Goal: Communication & Community: Share content

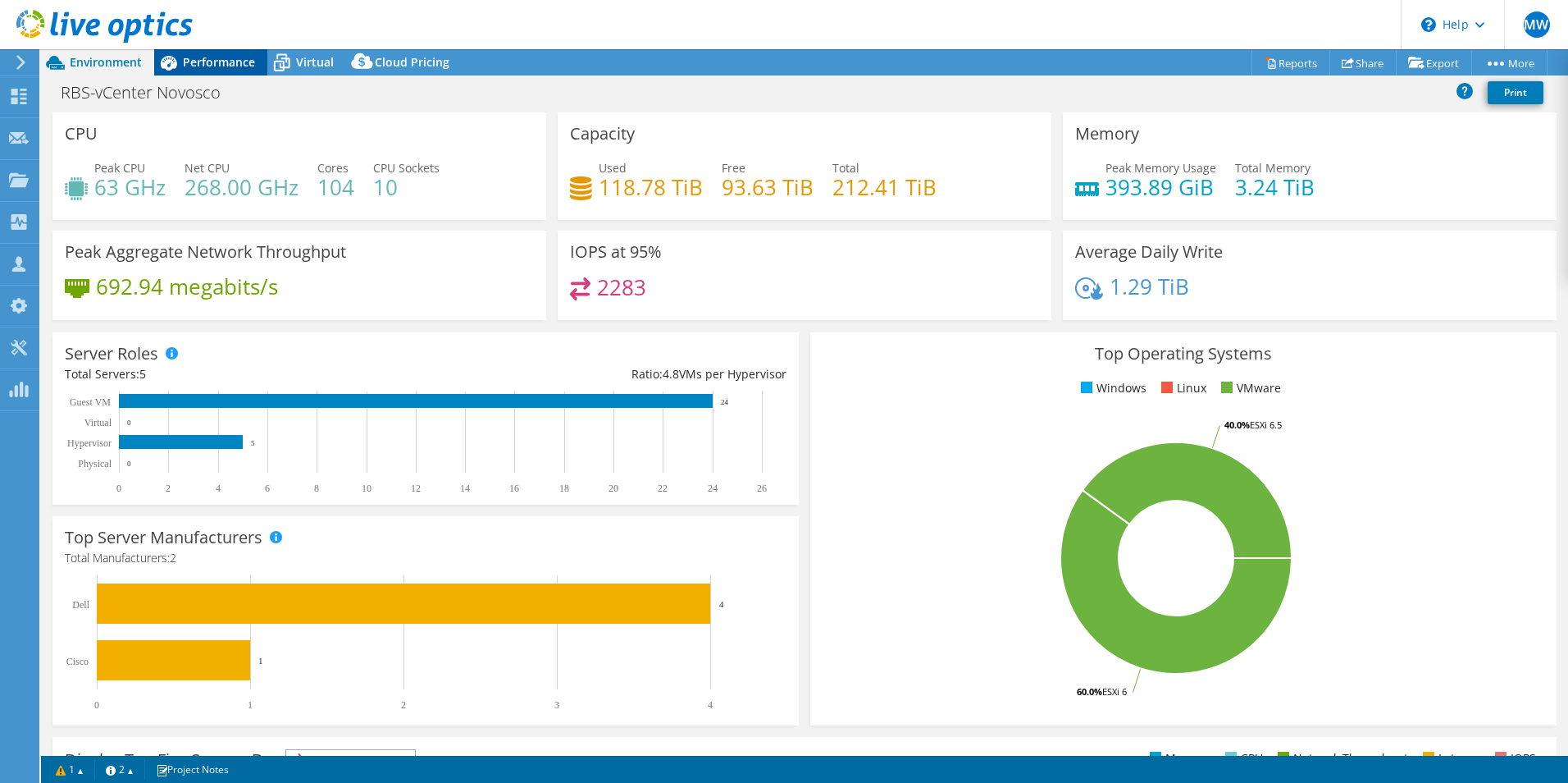
click at [224, 54] on span "Performance" at bounding box center [219, 62] width 73 height 16
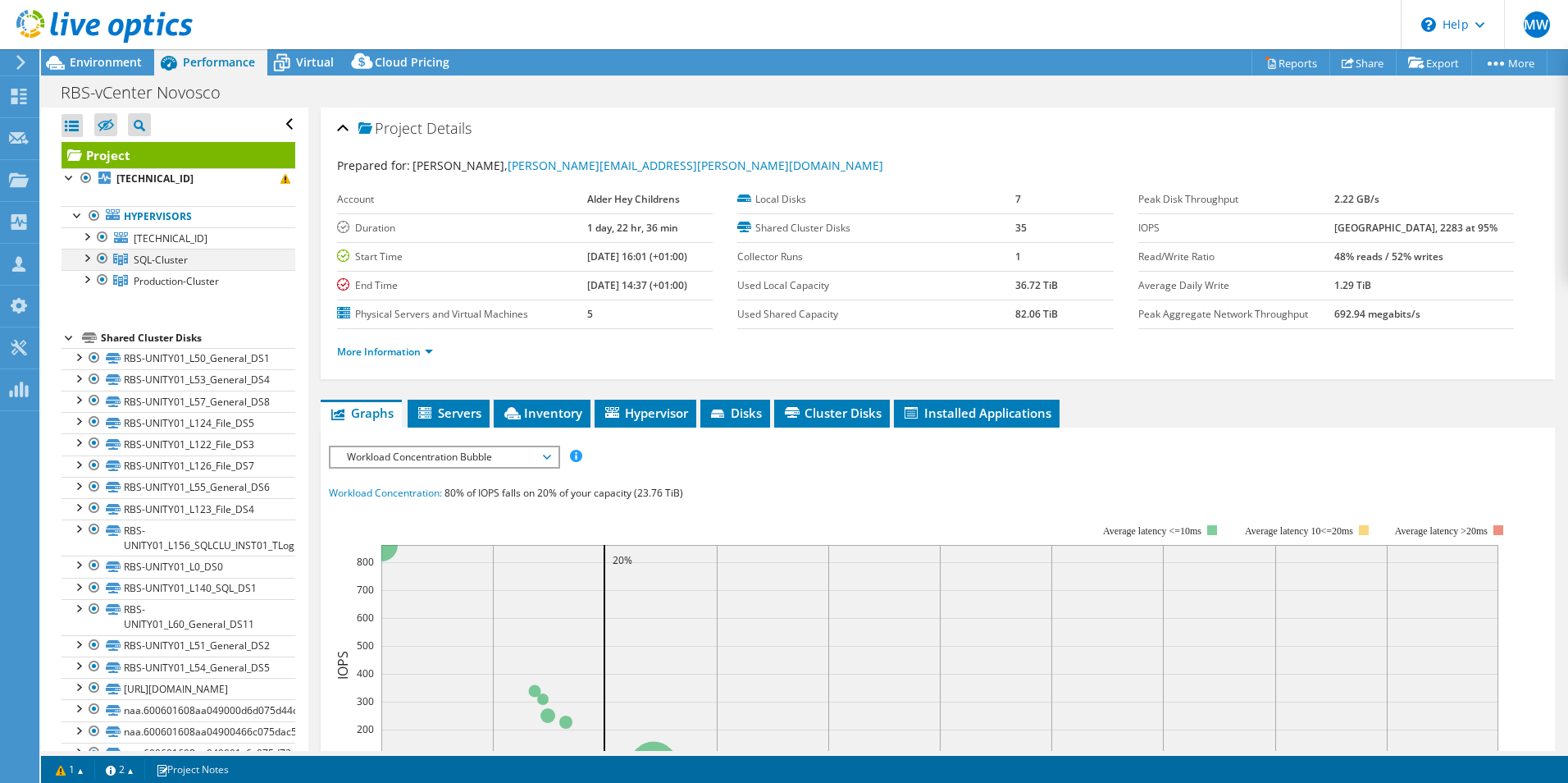
click at [86, 257] on div at bounding box center [86, 256] width 17 height 17
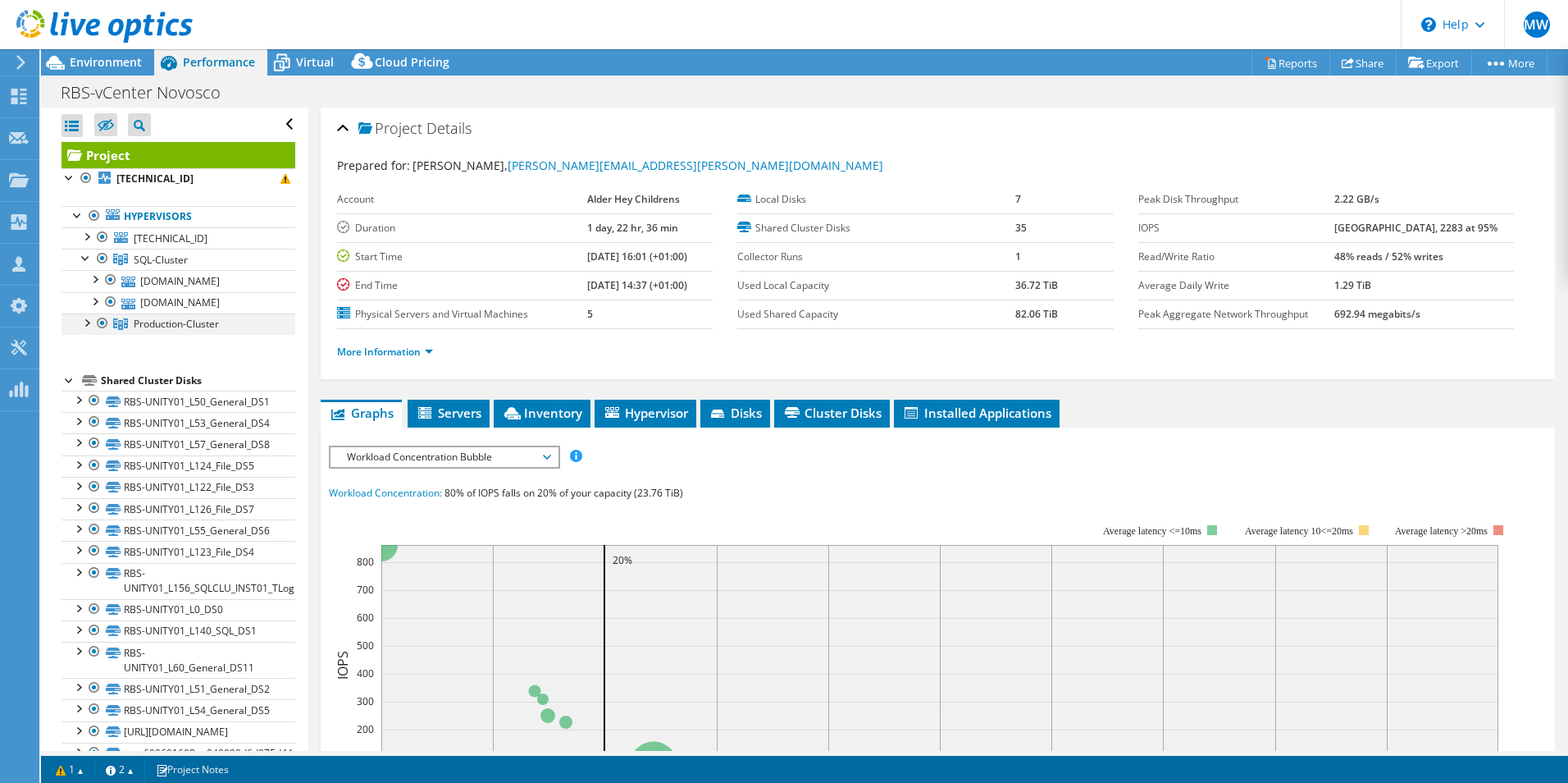
click at [82, 322] on div at bounding box center [86, 321] width 17 height 17
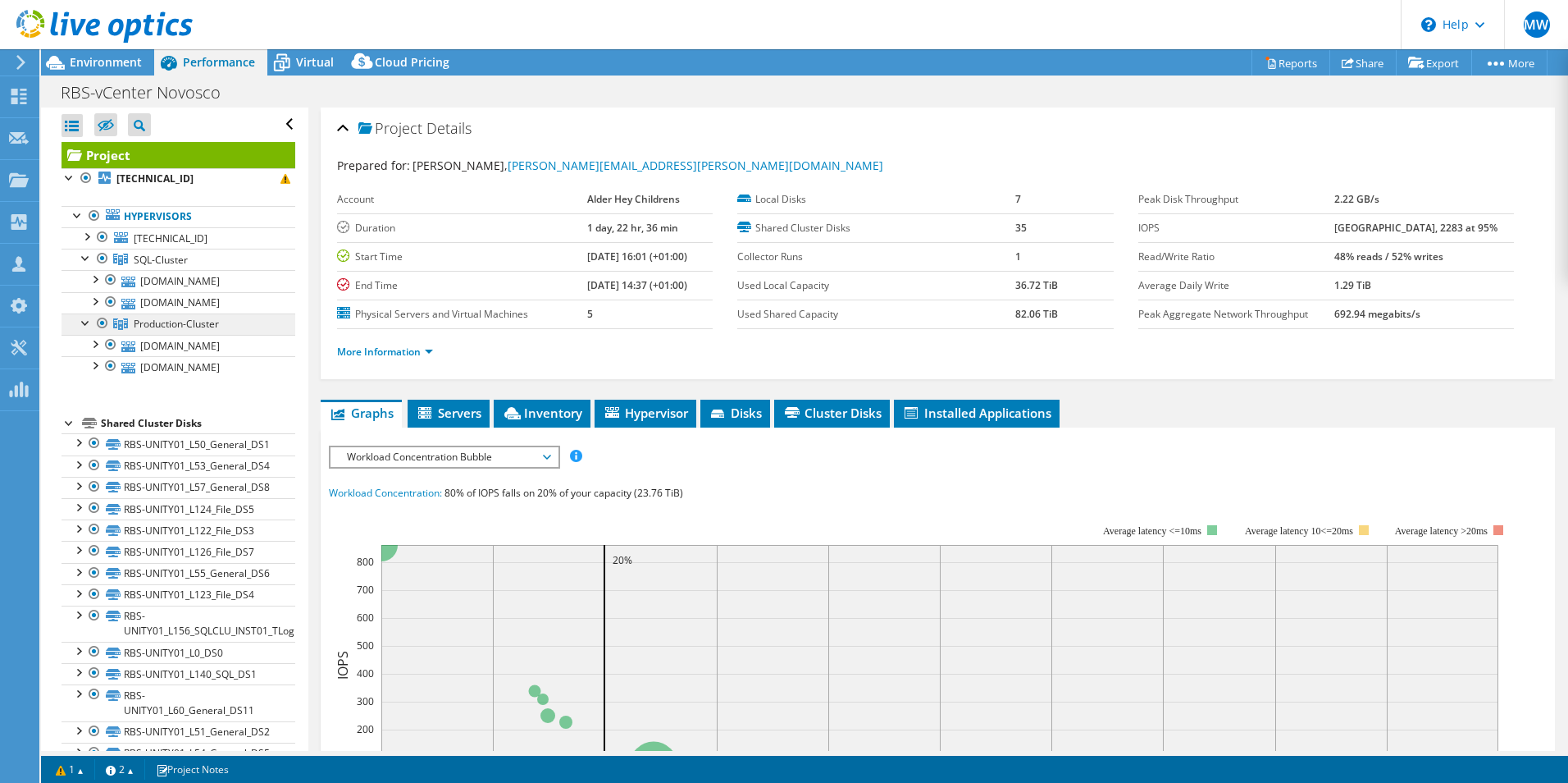
click at [141, 326] on span "Production-Cluster" at bounding box center [177, 324] width 86 height 14
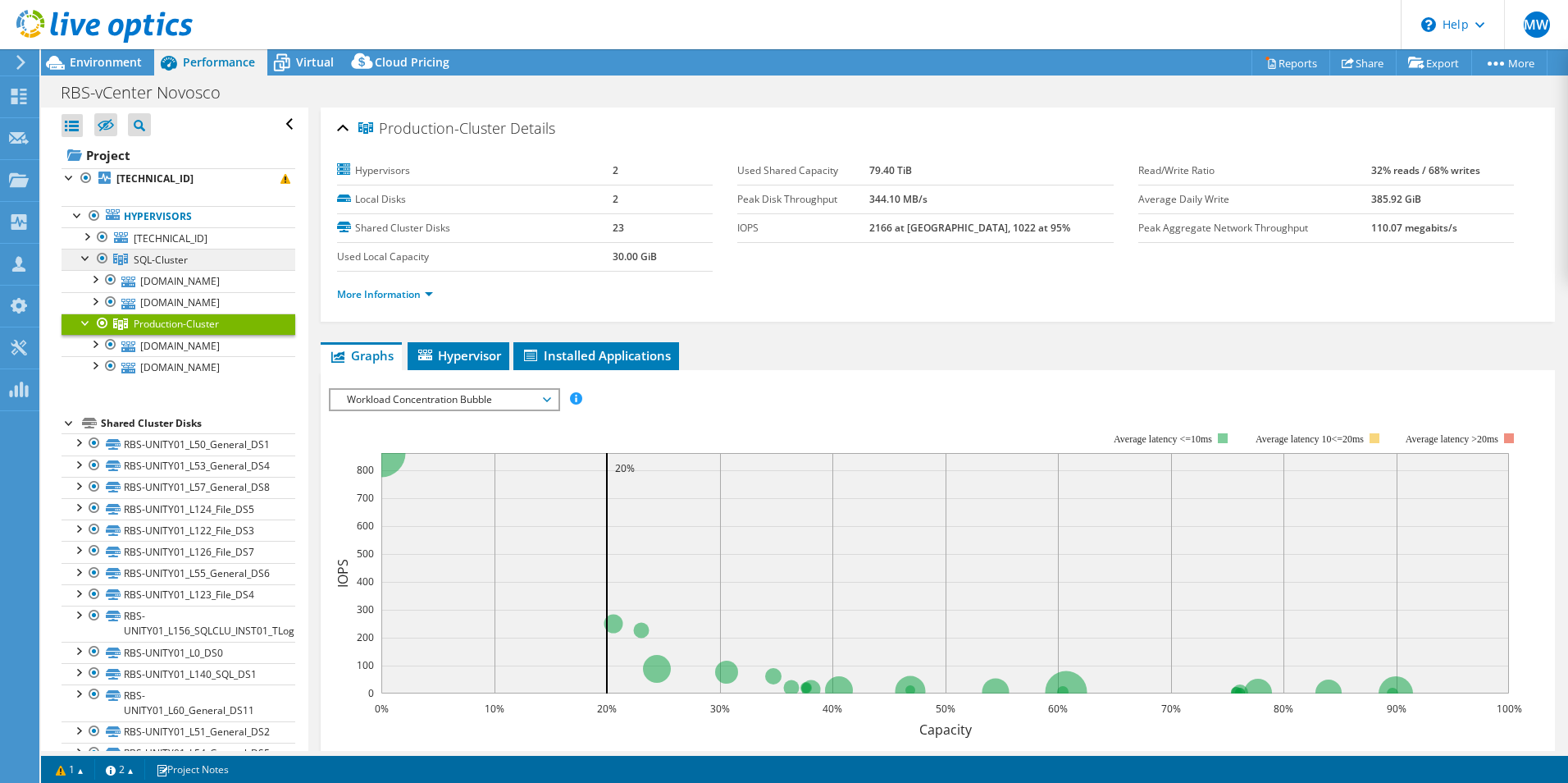
click at [165, 251] on link "SQL-Cluster" at bounding box center [178, 259] width 233 height 21
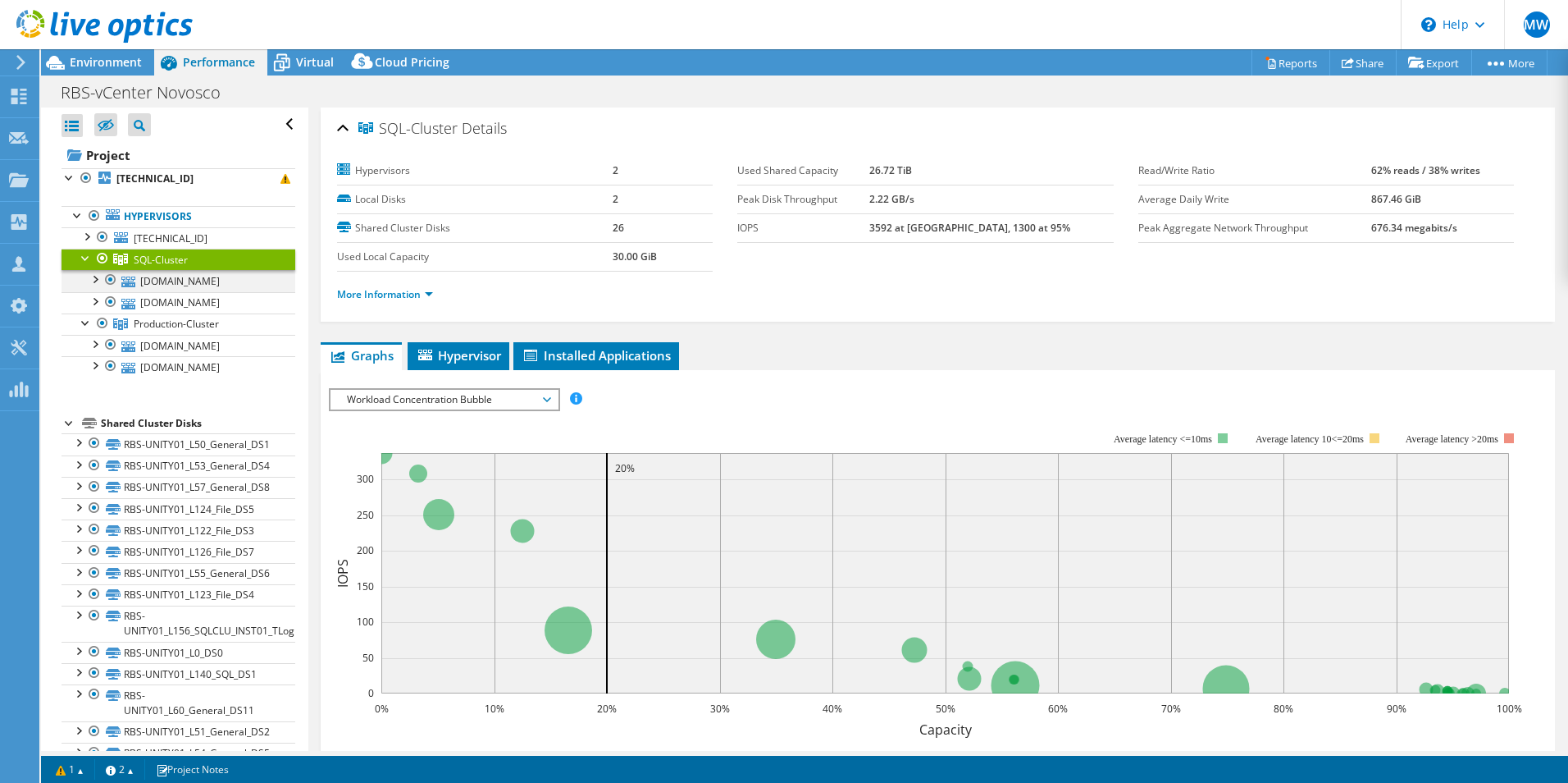
click at [94, 279] on div at bounding box center [94, 277] width 17 height 17
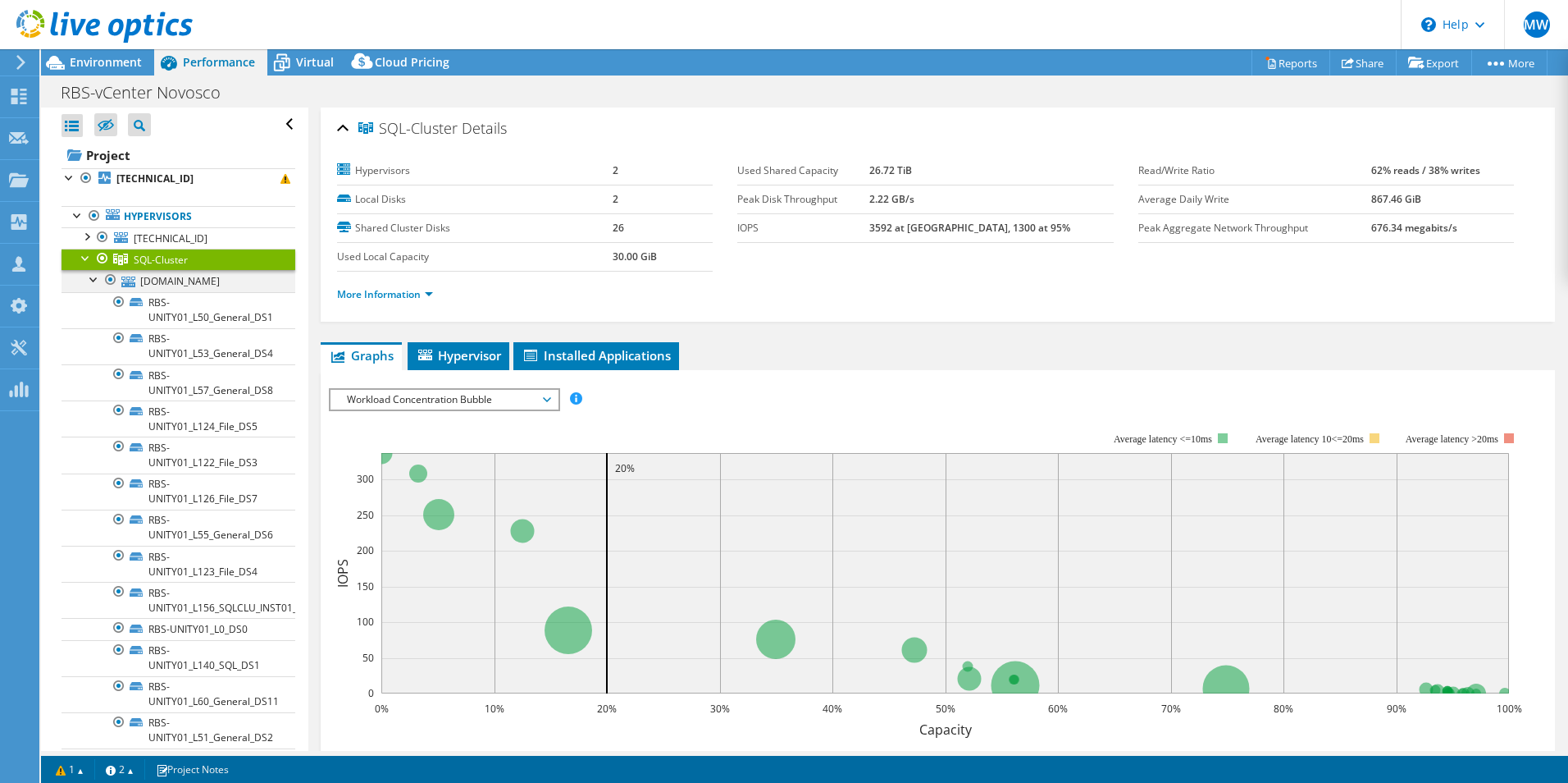
click at [94, 279] on div at bounding box center [94, 277] width 17 height 17
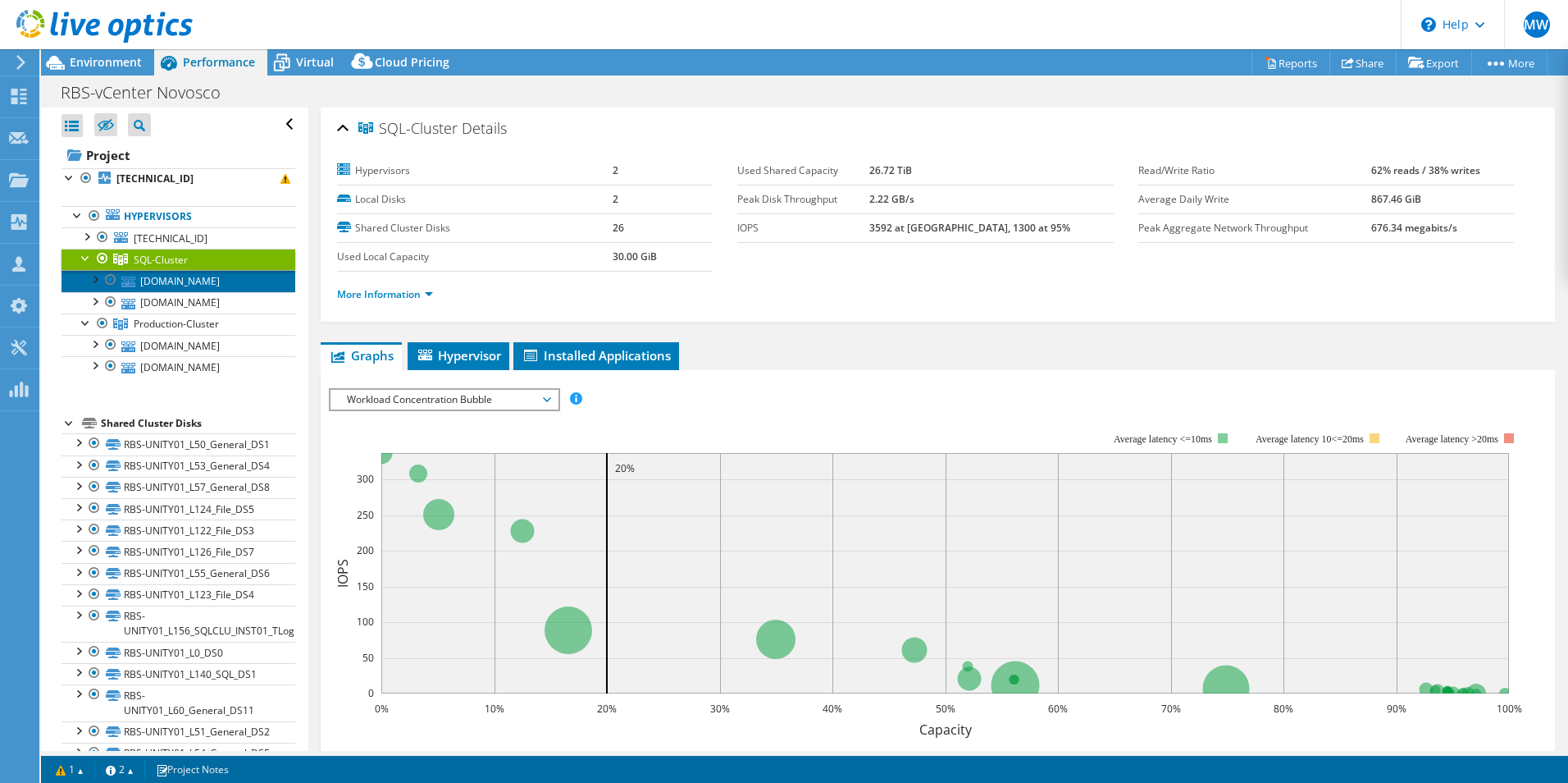
click at [206, 283] on link "[DOMAIN_NAME]" at bounding box center [178, 280] width 233 height 21
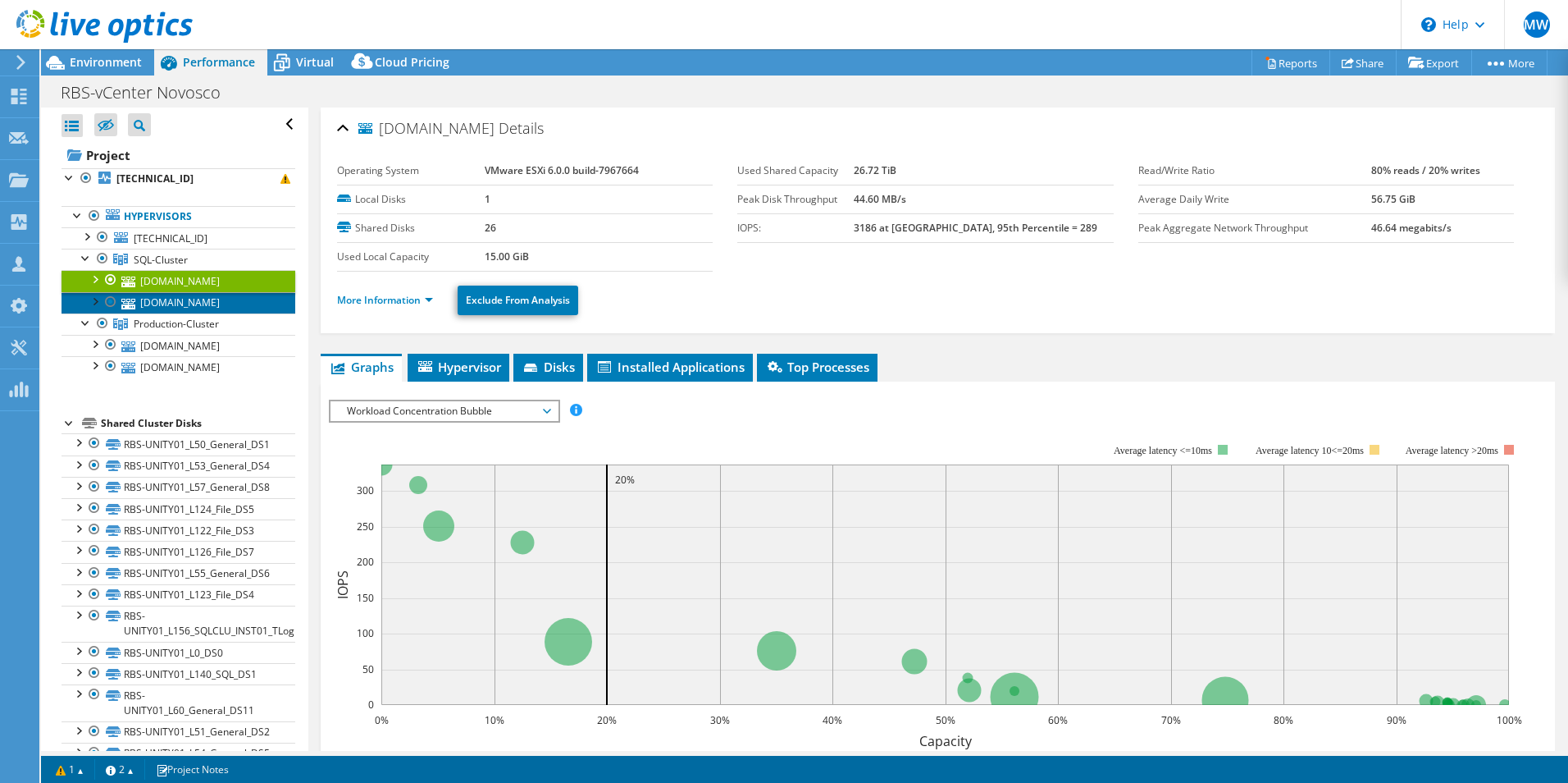
click at [228, 308] on link "[DOMAIN_NAME]" at bounding box center [178, 303] width 233 height 21
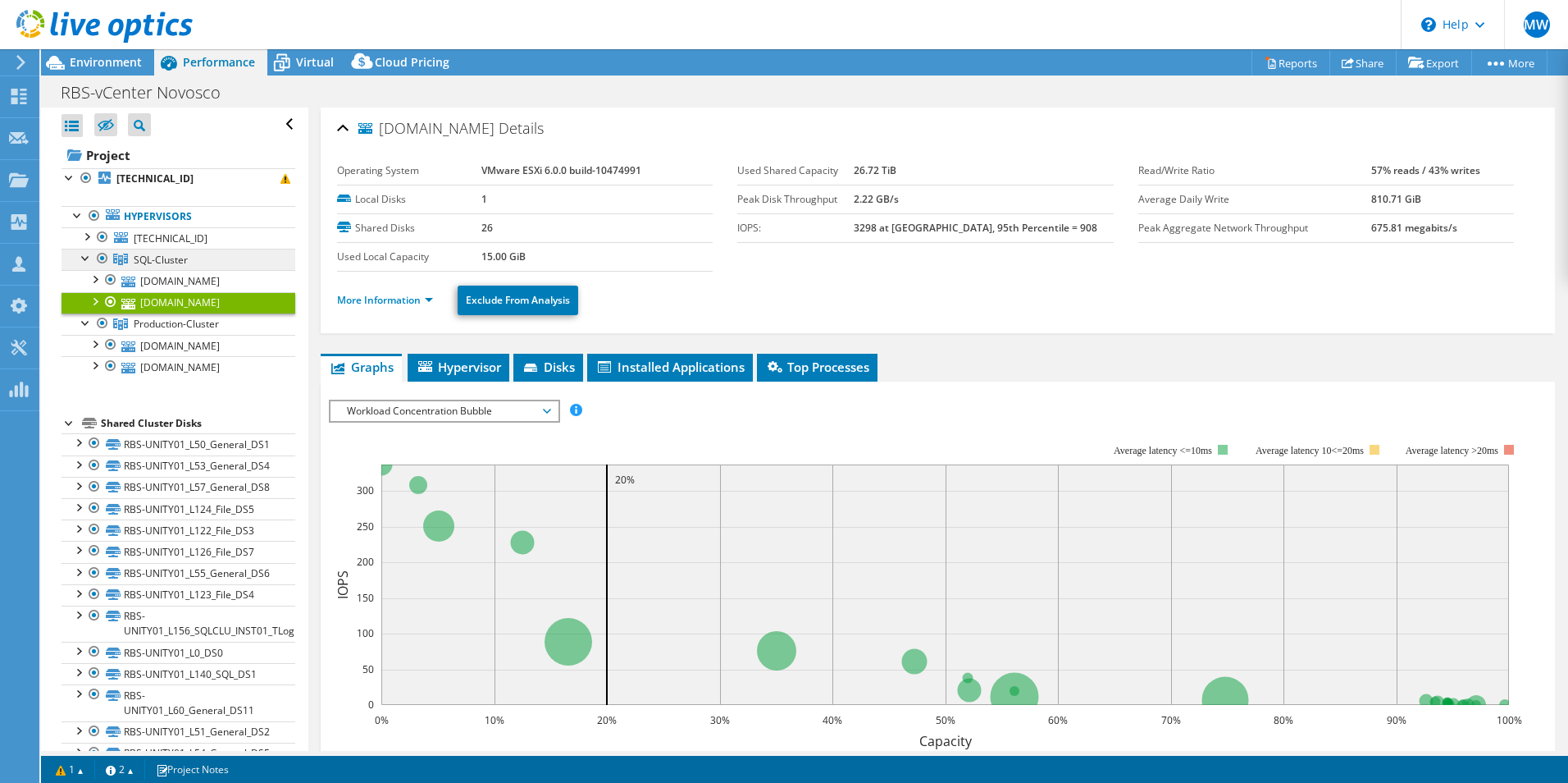
click at [155, 263] on span "SQL-Cluster" at bounding box center [161, 260] width 54 height 14
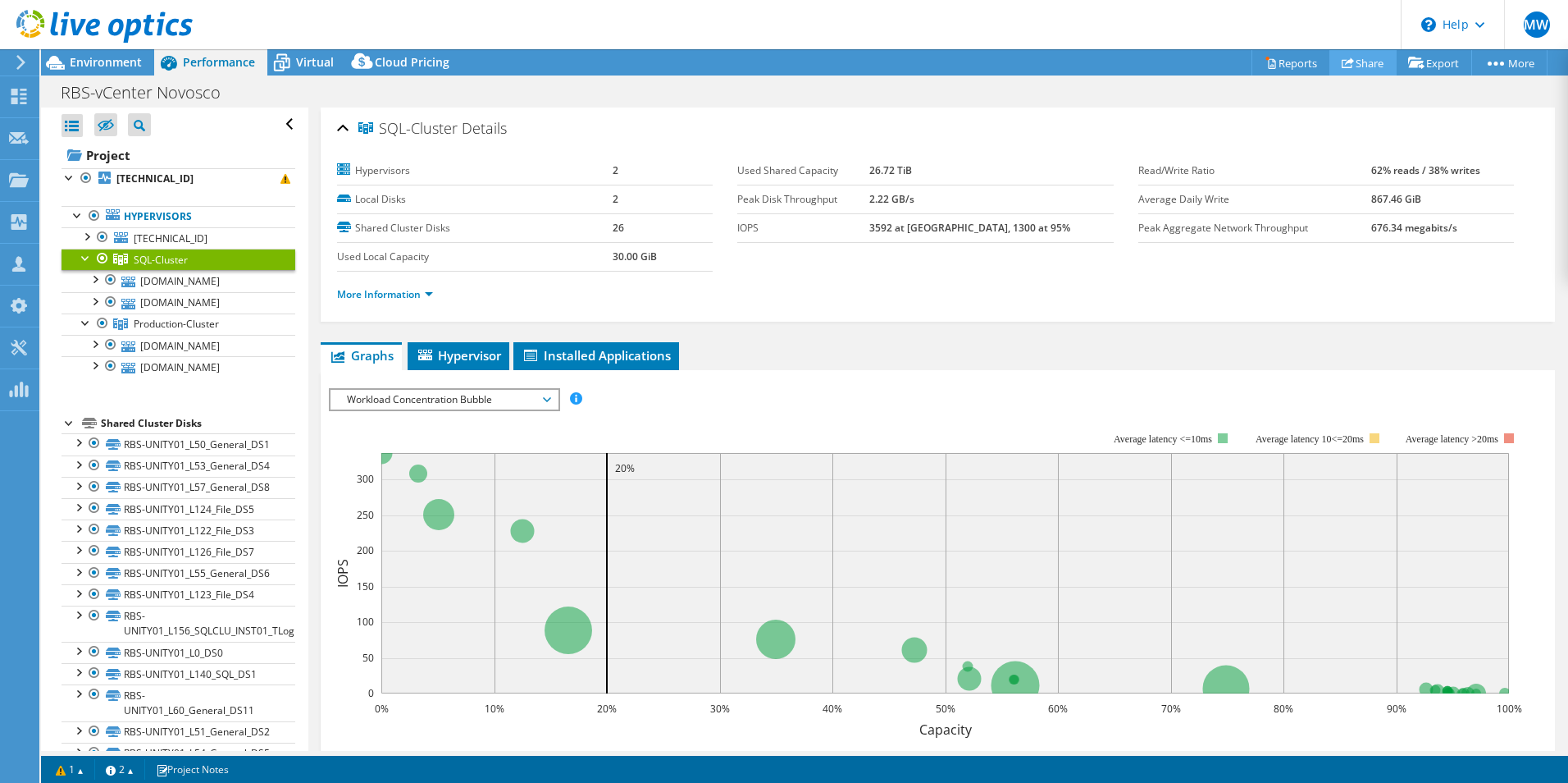
click at [1347, 65] on link "Share" at bounding box center [1362, 62] width 67 height 25
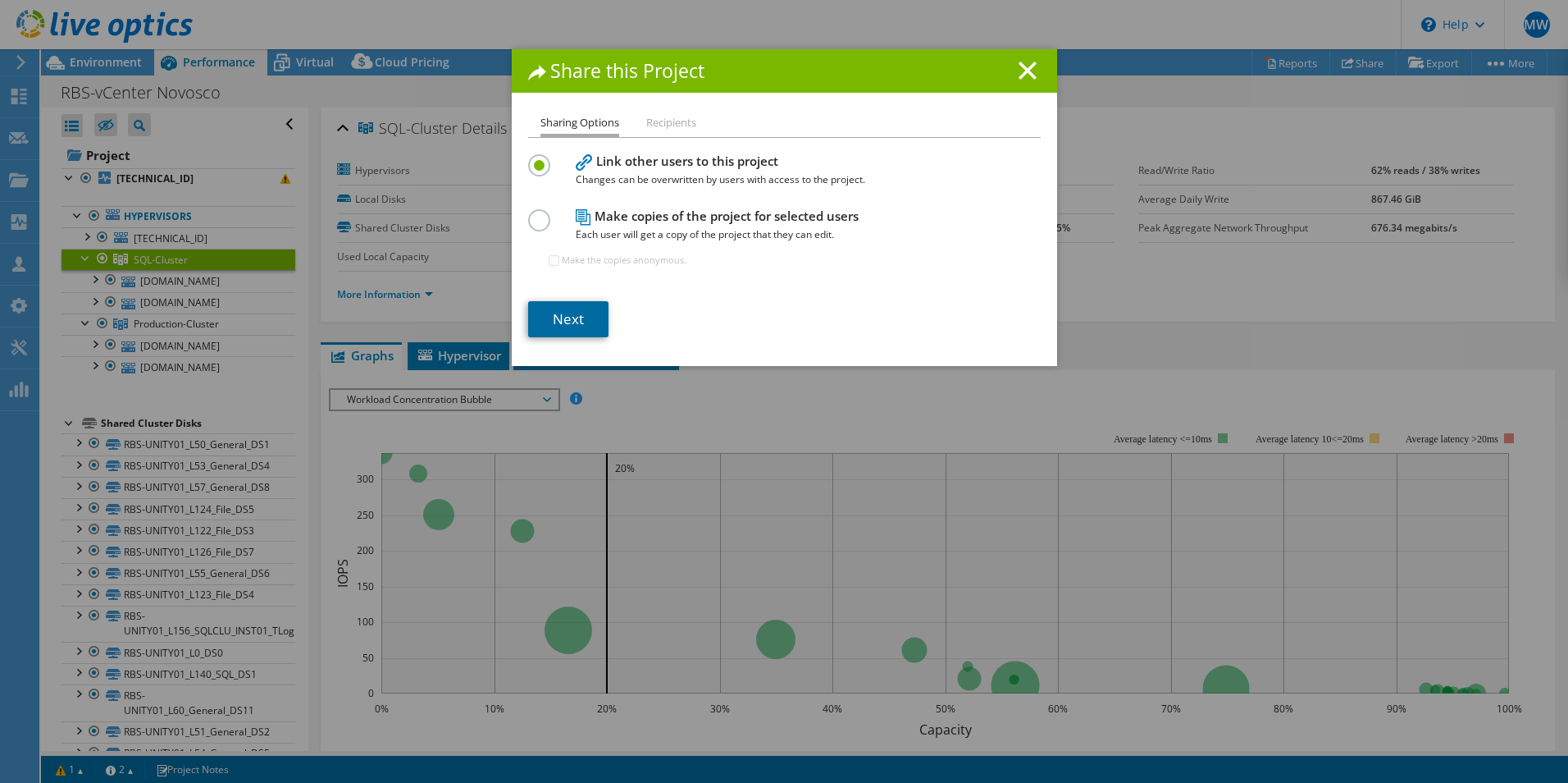
click at [590, 316] on link "Next" at bounding box center [568, 318] width 80 height 36
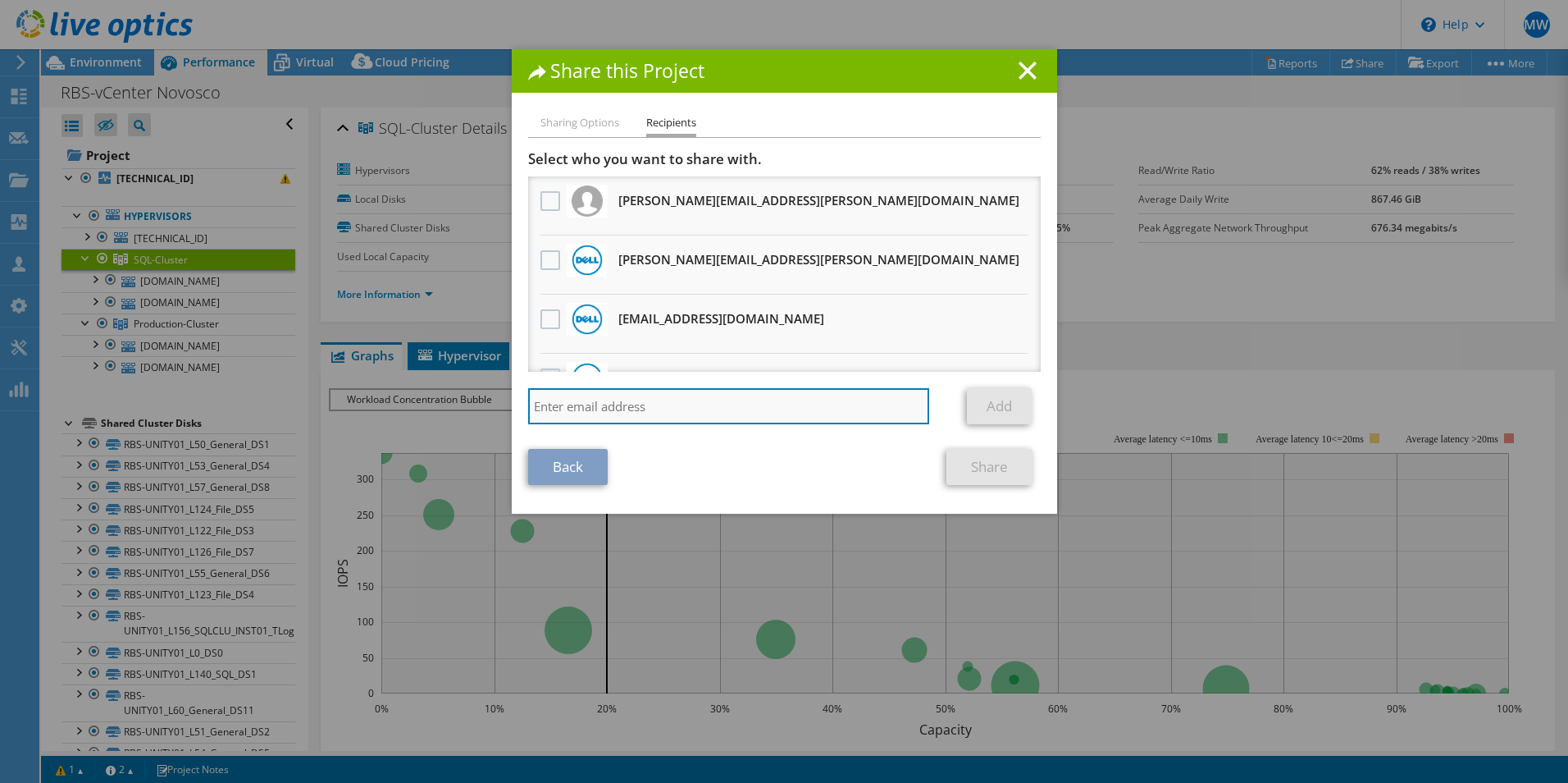
click at [604, 415] on input "search" at bounding box center [728, 406] width 401 height 36
paste input "[PERSON_NAME][EMAIL_ADDRESS][DOMAIN_NAME]"
type input "[PERSON_NAME][EMAIL_ADDRESS][DOMAIN_NAME]"
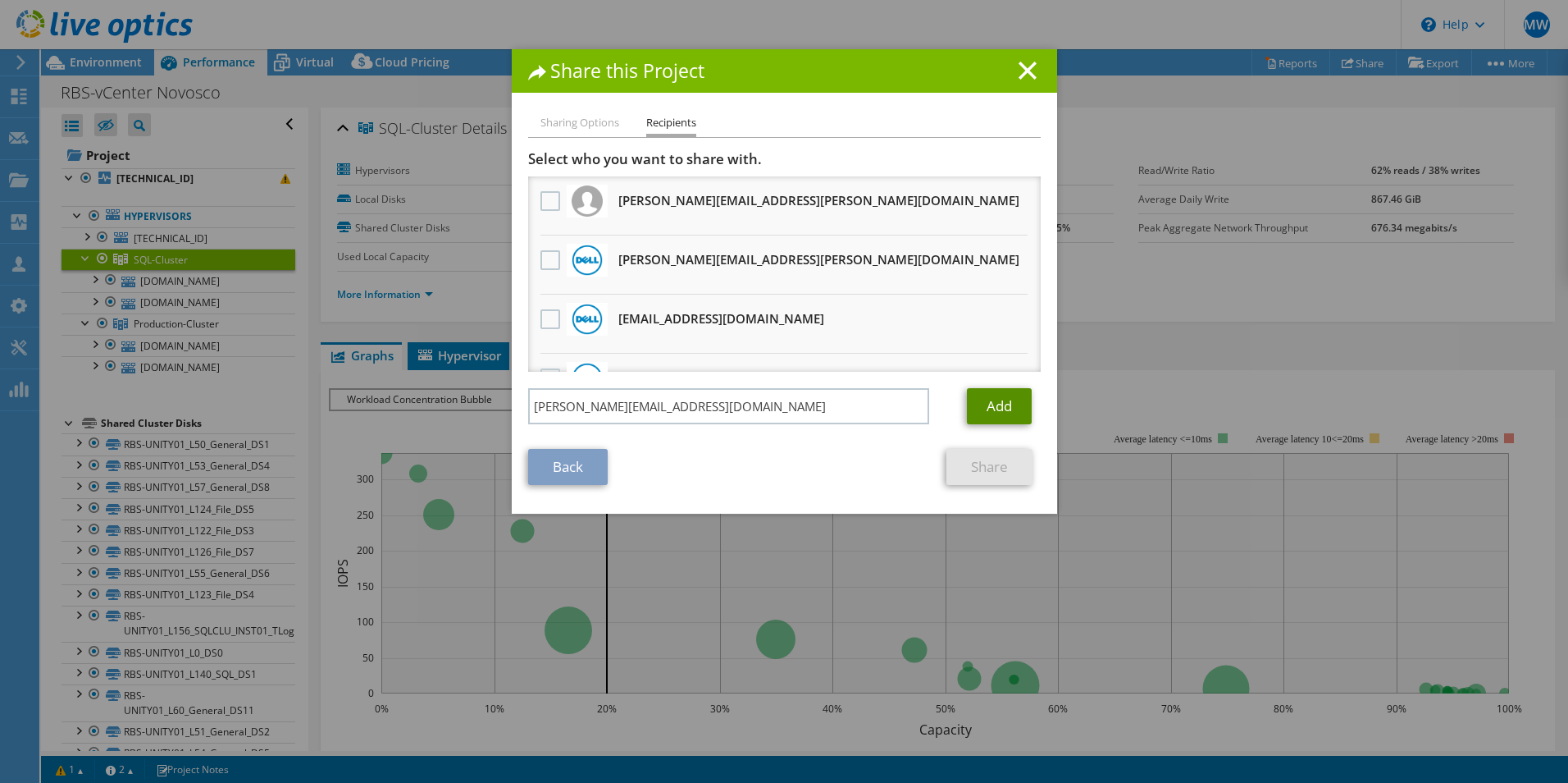
click at [988, 402] on link "Add" at bounding box center [1000, 406] width 65 height 36
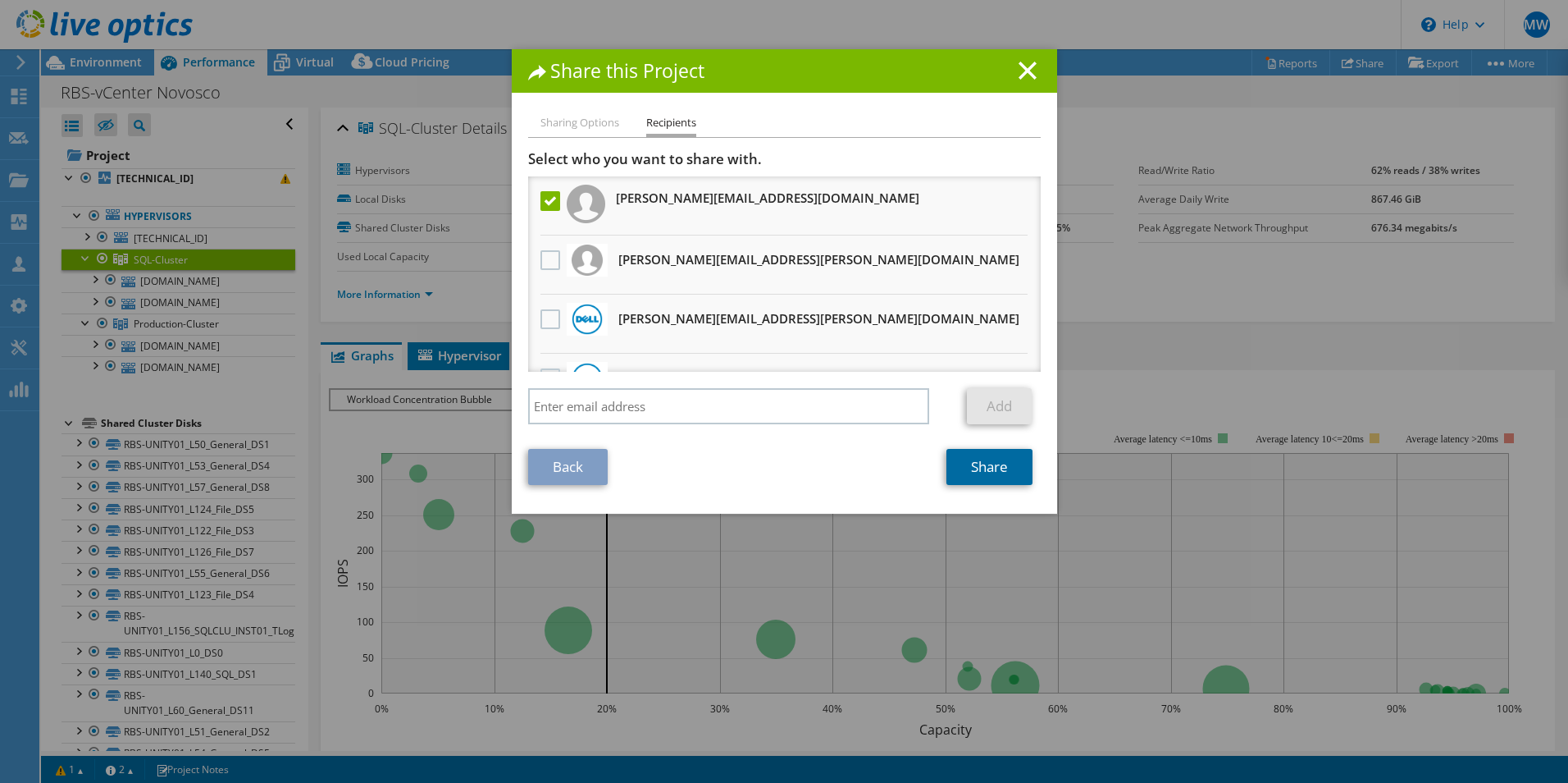
click at [984, 473] on link "Share" at bounding box center [989, 466] width 86 height 36
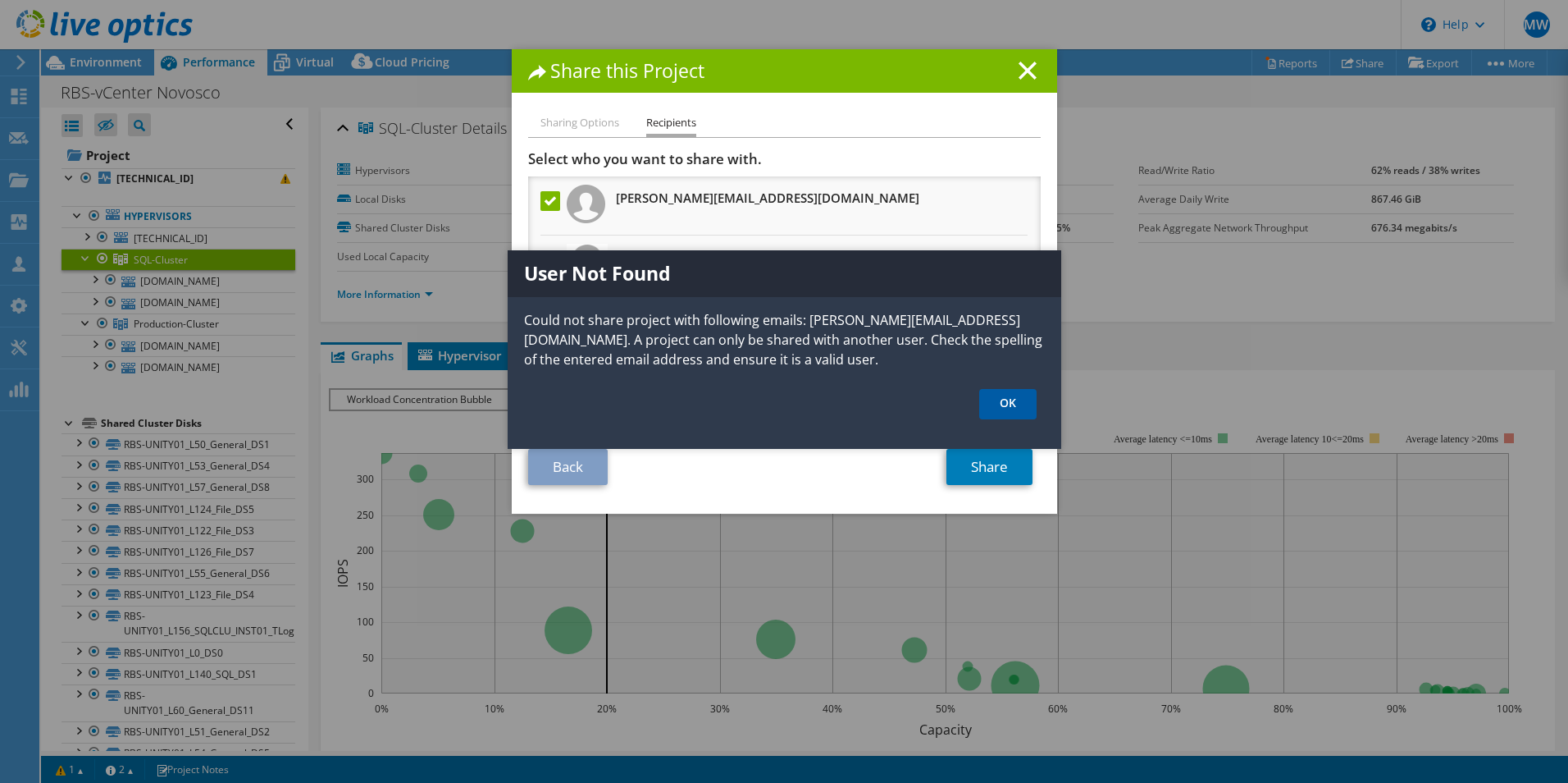
click at [999, 402] on link "OK" at bounding box center [1008, 403] width 58 height 31
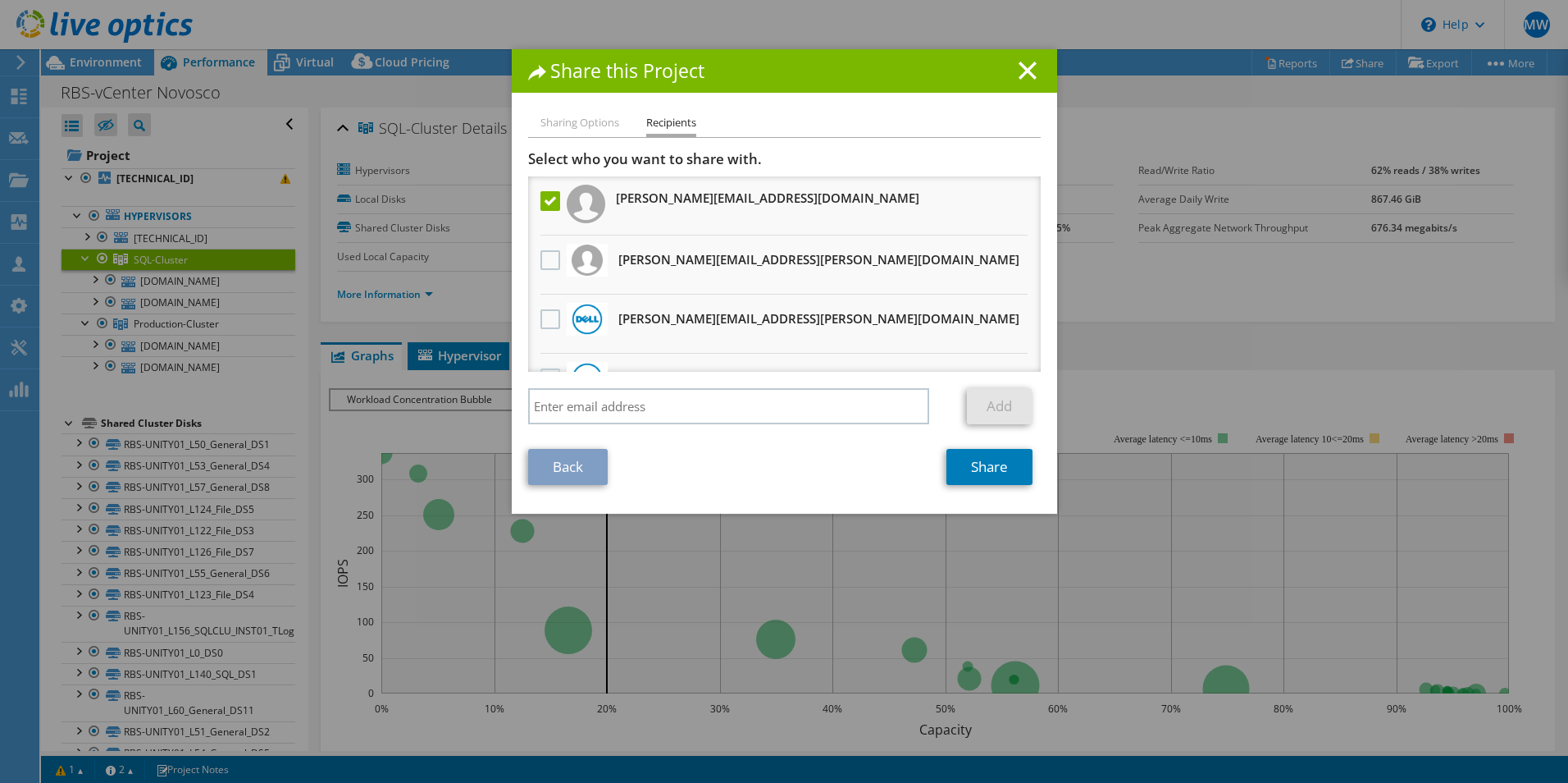
click at [576, 120] on li "Sharing Options" at bounding box center [580, 122] width 79 height 20
click at [547, 203] on label at bounding box center [552, 200] width 24 height 20
click at [0, 0] on input "checkbox" at bounding box center [0, 0] width 0 height 0
click at [576, 121] on li "Sharing Options" at bounding box center [580, 122] width 79 height 20
click at [678, 122] on li "Recipients" at bounding box center [671, 124] width 50 height 24
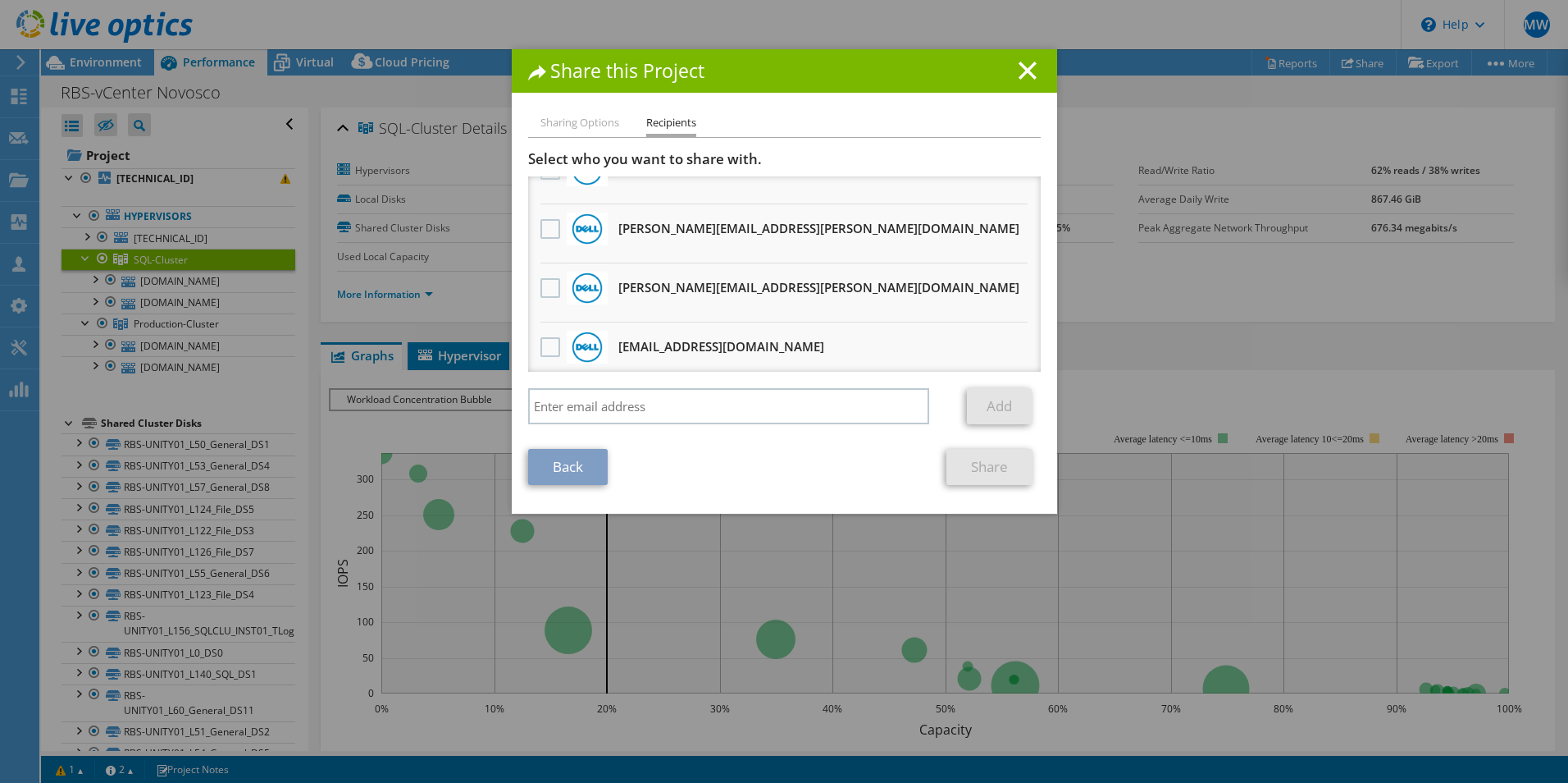
scroll to position [986, 0]
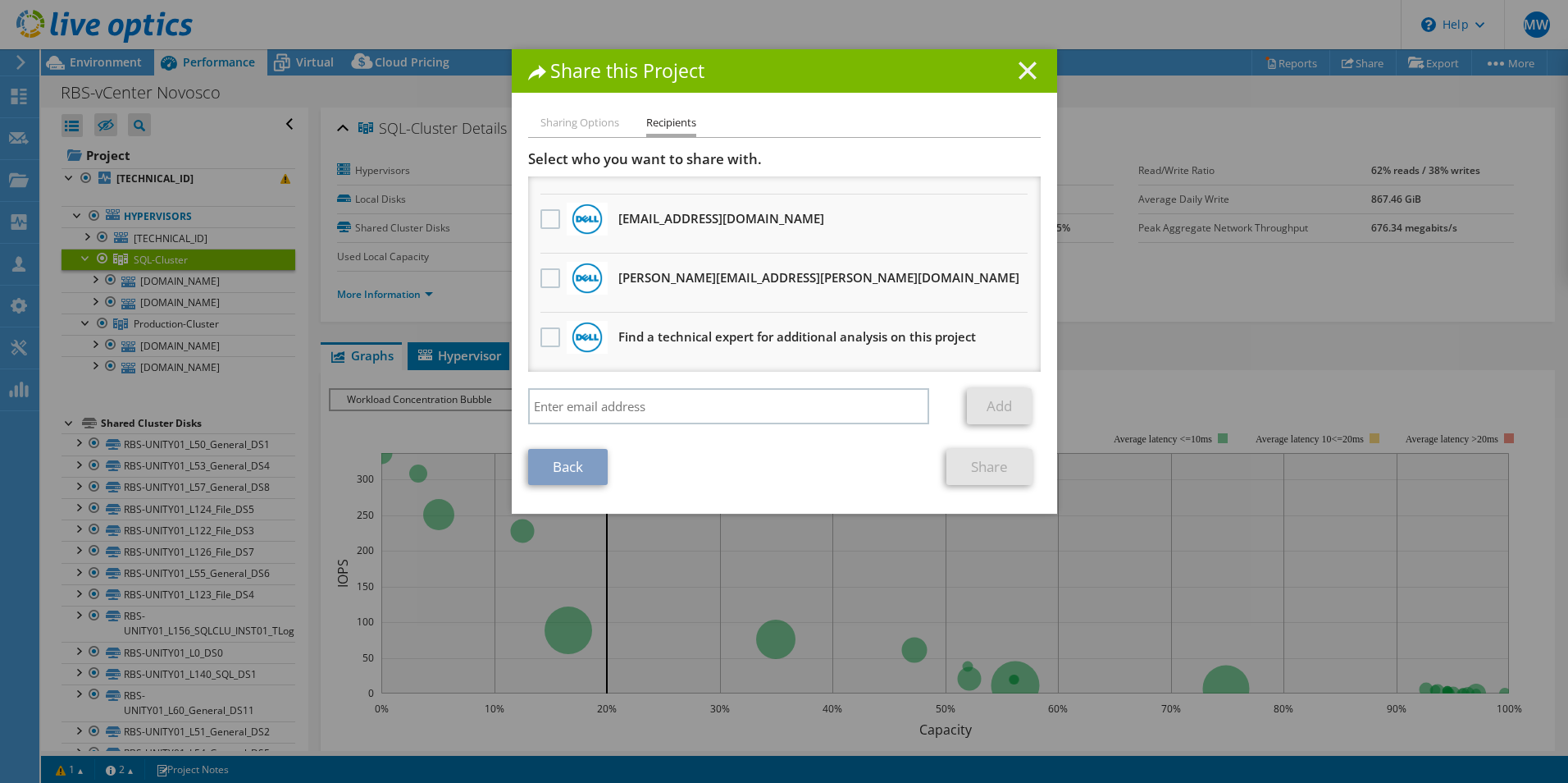
click at [1022, 66] on icon at bounding box center [1028, 70] width 18 height 18
